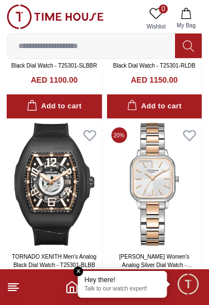
scroll to position [175, 0]
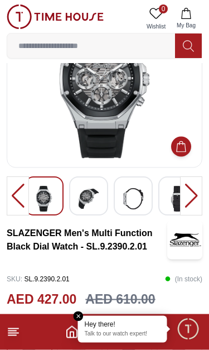
scroll to position [71, 0]
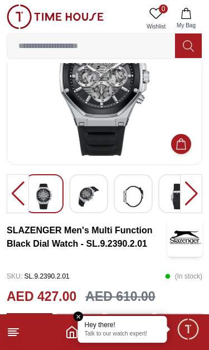
click at [85, 193] on img at bounding box center [89, 197] width 20 height 26
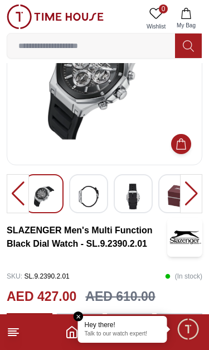
click at [88, 200] on img at bounding box center [89, 197] width 20 height 26
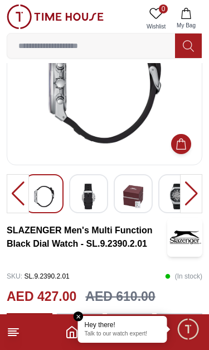
click at [177, 187] on img at bounding box center [178, 197] width 20 height 26
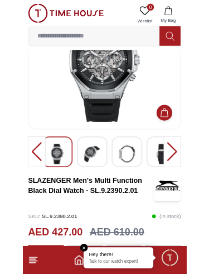
scroll to position [0, 0]
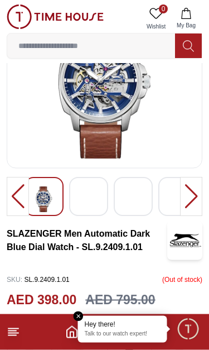
scroll to position [68, 0]
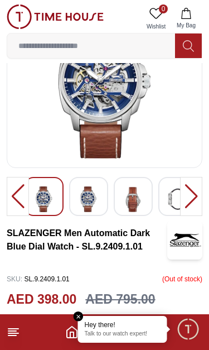
click at [98, 188] on img at bounding box center [89, 200] width 20 height 26
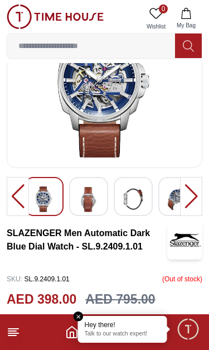
click at [90, 194] on img at bounding box center [89, 200] width 20 height 26
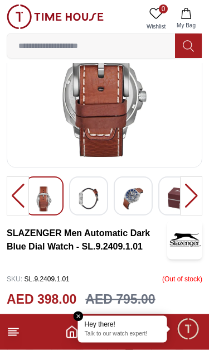
click at [95, 191] on img at bounding box center [89, 200] width 20 height 26
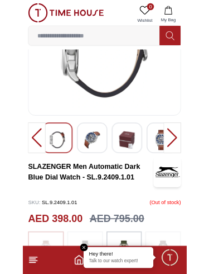
scroll to position [88, 0]
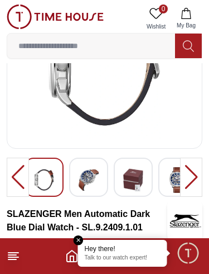
click at [136, 172] on img at bounding box center [133, 180] width 20 height 26
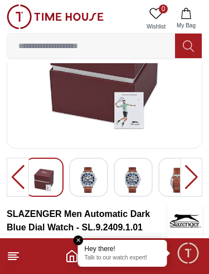
click at [94, 179] on img at bounding box center [89, 180] width 20 height 26
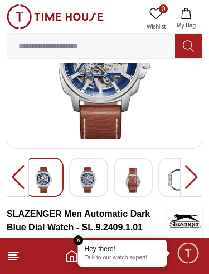
click at [136, 176] on img at bounding box center [133, 180] width 20 height 26
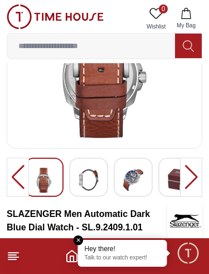
click at [139, 171] on img at bounding box center [133, 180] width 20 height 26
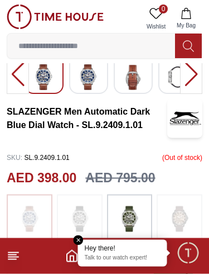
scroll to position [0, 0]
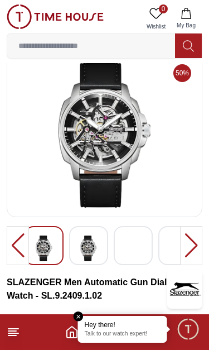
scroll to position [18, 0]
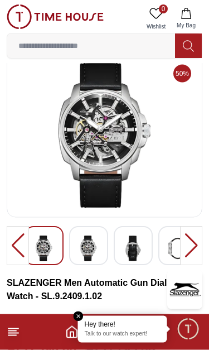
click at [95, 239] on img at bounding box center [89, 249] width 20 height 26
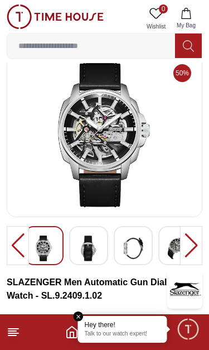
click at [90, 243] on img at bounding box center [89, 249] width 20 height 26
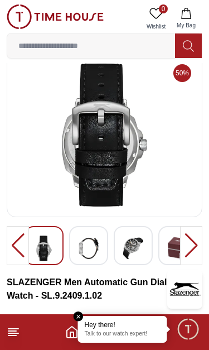
click at [95, 246] on img at bounding box center [89, 249] width 20 height 26
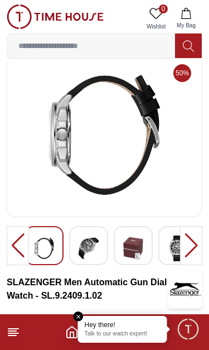
click at [174, 242] on img at bounding box center [178, 249] width 20 height 26
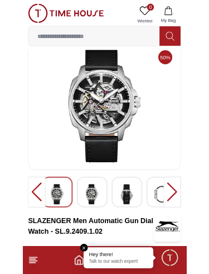
scroll to position [0, 0]
